Goal: Transaction & Acquisition: Purchase product/service

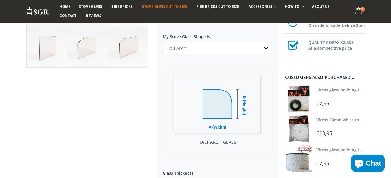
scroll to position [104, 0]
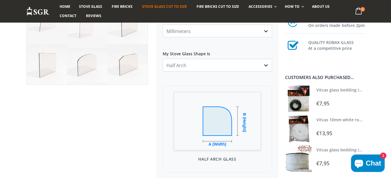
select select "square-rectangular"
click at [163, 59] on select "Square/Rectangular Arched Half Arch Both Top Corners Cut Single Corner Cut All …" at bounding box center [217, 65] width 109 height 13
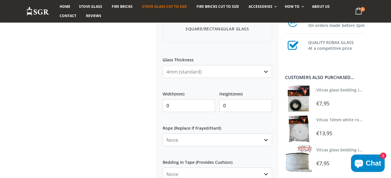
scroll to position [278, 0]
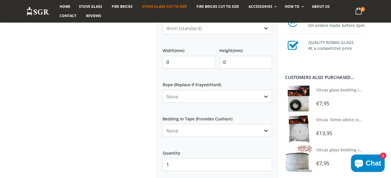
click at [179, 74] on div "My Measurements Are In Millimeters Centimeters Inches For inches, please enter …" at bounding box center [218, 24] width 122 height 385
click at [173, 59] on input "0" at bounding box center [189, 62] width 53 height 13
click at [172, 59] on input "0" at bounding box center [189, 62] width 53 height 13
type input "298"
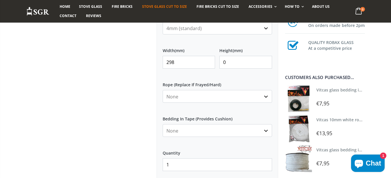
click at [229, 68] on input "0" at bounding box center [246, 62] width 53 height 13
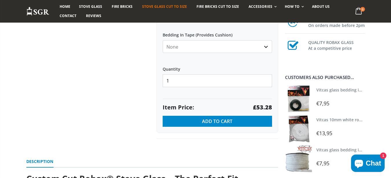
scroll to position [382, 0]
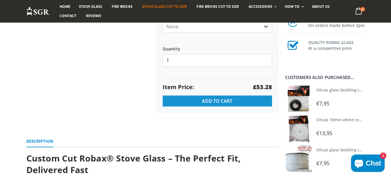
type input "298"
click at [180, 101] on button "Add to Cart" at bounding box center [217, 101] width 109 height 11
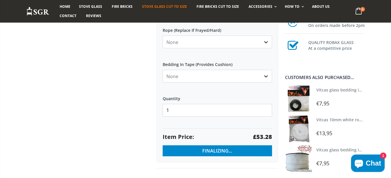
scroll to position [347, 0]
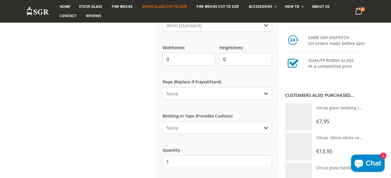
scroll to position [243, 0]
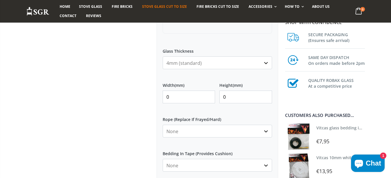
click at [192, 97] on input "0" at bounding box center [189, 97] width 53 height 13
click at [192, 96] on input "0" at bounding box center [189, 97] width 53 height 13
type input "250"
click at [249, 100] on input "0" at bounding box center [246, 97] width 53 height 13
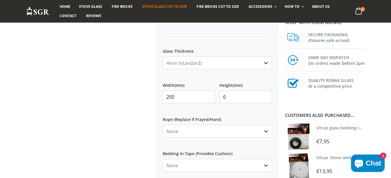
click at [249, 100] on input "0" at bounding box center [246, 97] width 53 height 13
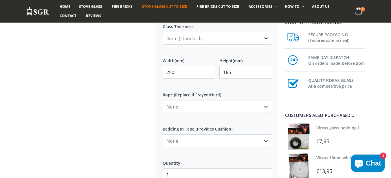
scroll to position [312, 0]
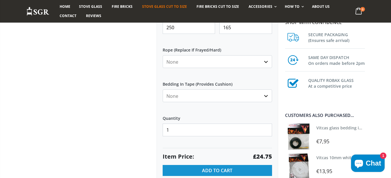
type input "165"
click at [220, 169] on span "Add to Cart" at bounding box center [217, 170] width 30 height 6
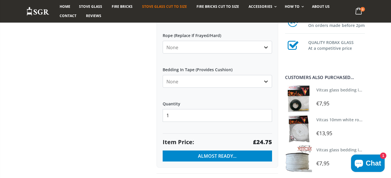
scroll to position [382, 0]
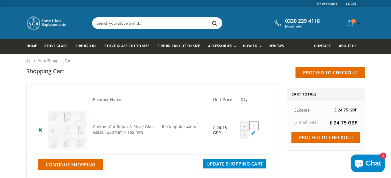
click at [42, 133] on icon at bounding box center [39, 129] width 7 height 7
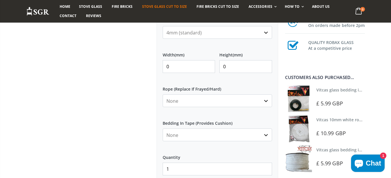
scroll to position [243, 0]
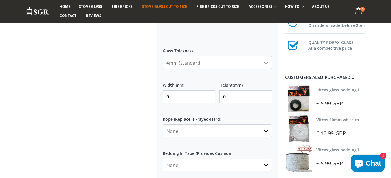
click at [179, 93] on input "0" at bounding box center [189, 96] width 53 height 13
type input "156"
click at [238, 98] on input "0" at bounding box center [246, 96] width 53 height 13
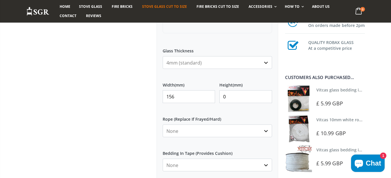
click at [238, 98] on input "0" at bounding box center [246, 96] width 53 height 13
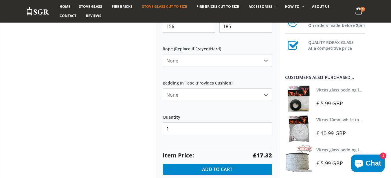
scroll to position [348, 0]
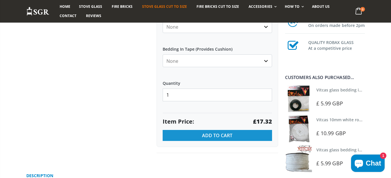
type input "185"
click at [204, 132] on button "Add to Cart" at bounding box center [217, 135] width 109 height 11
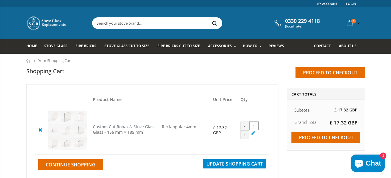
click at [41, 129] on icon at bounding box center [39, 129] width 7 height 7
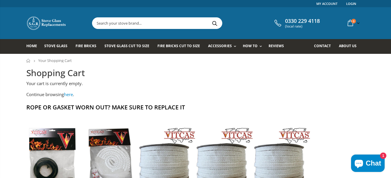
click at [128, 67] on nav "Home Your Shopping Cart" at bounding box center [195, 60] width 391 height 13
click at [128, 42] on link "Stove Glass Cut To Size" at bounding box center [129, 46] width 49 height 15
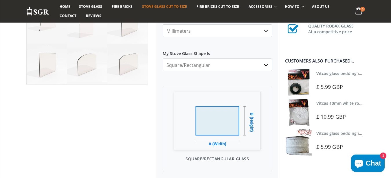
scroll to position [104, 0]
click at [163, 59] on select "Square/Rectangular Arched Half Arch Both Top Corners Cut Single Corner Cut All …" at bounding box center [217, 65] width 109 height 13
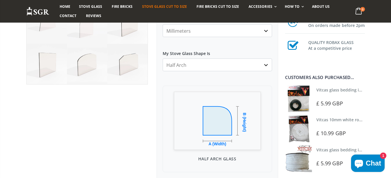
select select "both-top-corners-cut"
click at [163, 59] on select "Square/Rectangular Arched Half Arch Both Top Corners Cut Single Corner Cut All …" at bounding box center [217, 65] width 109 height 13
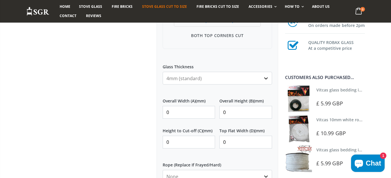
scroll to position [243, 0]
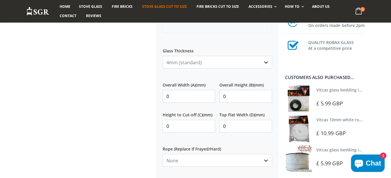
click at [189, 92] on input "0" at bounding box center [189, 96] width 53 height 13
type input "250"
click at [238, 98] on input "0" at bounding box center [246, 96] width 53 height 13
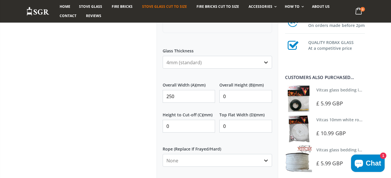
click at [238, 98] on input "0" at bounding box center [246, 96] width 53 height 13
click at [238, 98] on input "01" at bounding box center [246, 96] width 53 height 13
click at [237, 98] on input "01" at bounding box center [246, 96] width 53 height 13
type input "198"
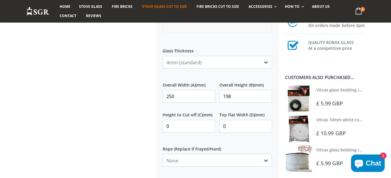
click at [179, 131] on input "0" at bounding box center [189, 126] width 53 height 13
click at [180, 129] on input "0" at bounding box center [189, 126] width 53 height 13
type input "10"
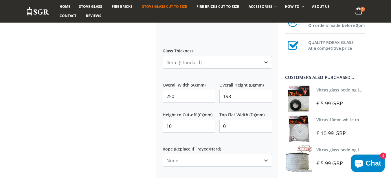
click at [232, 122] on input "0" at bounding box center [246, 126] width 53 height 13
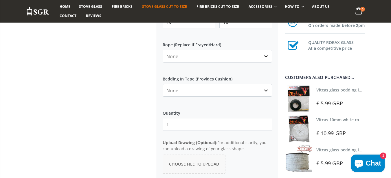
type input "10"
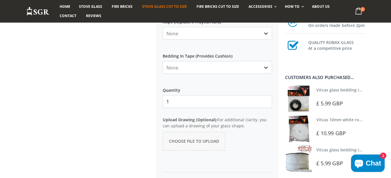
scroll to position [417, 0]
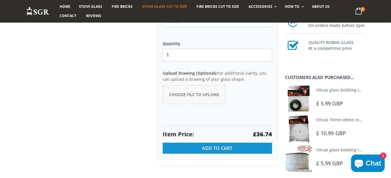
click at [211, 145] on span "Add to Cart" at bounding box center [217, 148] width 30 height 6
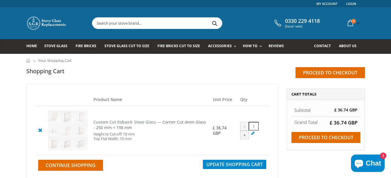
click at [41, 129] on icon at bounding box center [39, 130] width 7 height 7
